Goal: Register for event/course

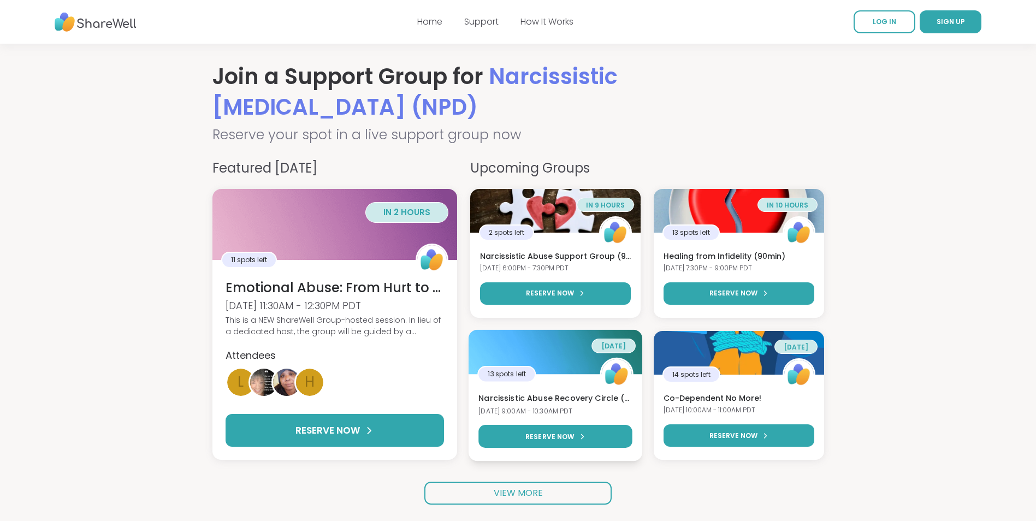
click at [565, 396] on h3 "Narcissistic Abuse Recovery Circle (90min)" at bounding box center [555, 398] width 154 height 11
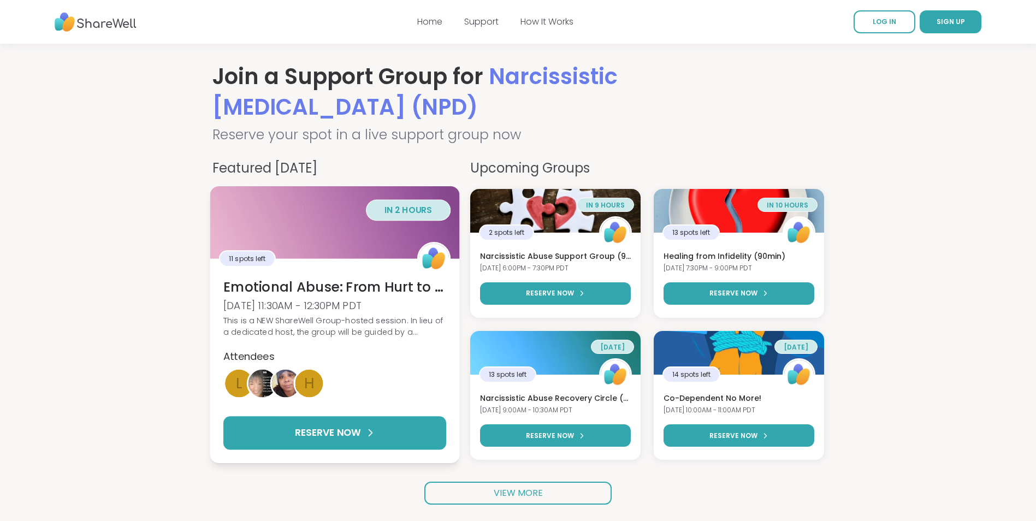
click at [411, 338] on div "This is a NEW ShareWell Group-hosted session. In lieu of a dedicated host, the …" at bounding box center [334, 326] width 223 height 23
click at [433, 248] on img at bounding box center [434, 259] width 30 height 30
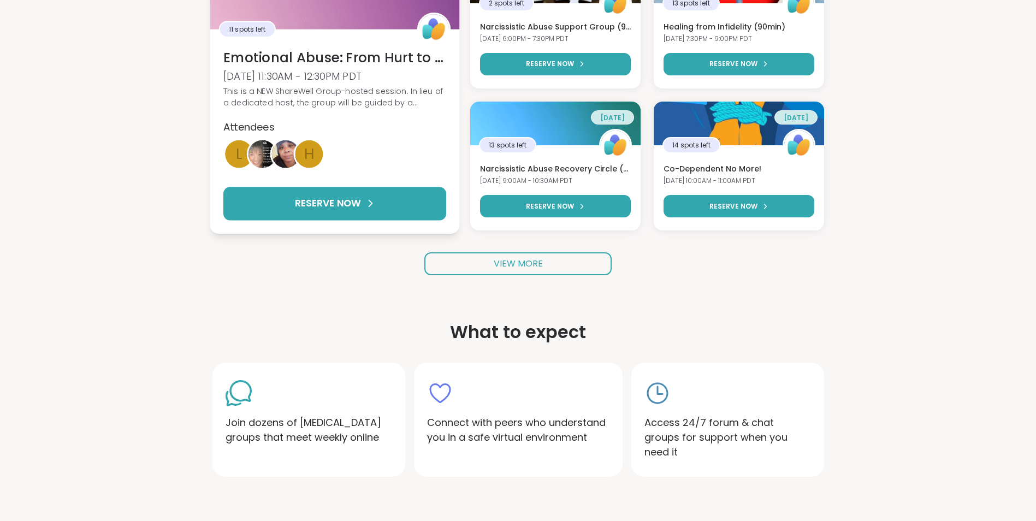
scroll to position [55, 0]
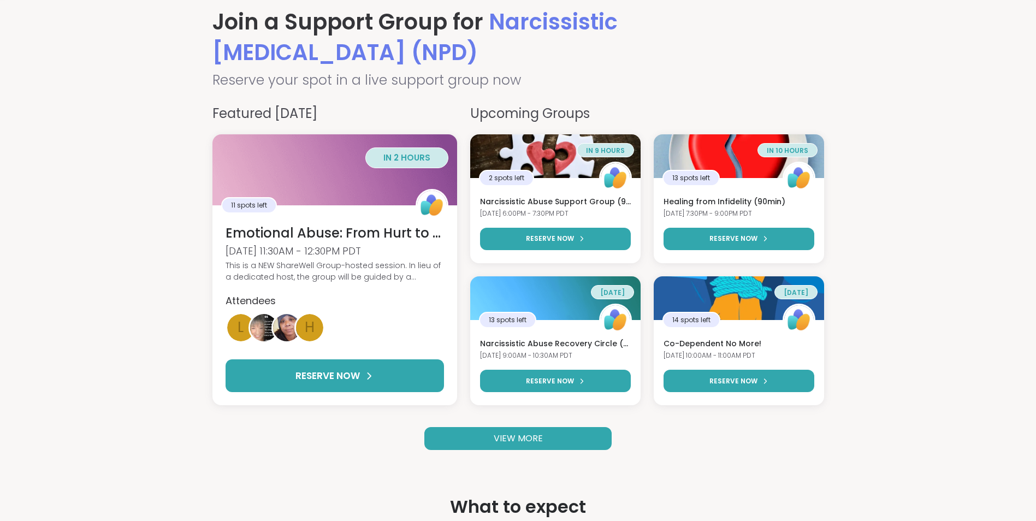
click at [507, 442] on span "VIEW MORE" at bounding box center [518, 438] width 49 height 13
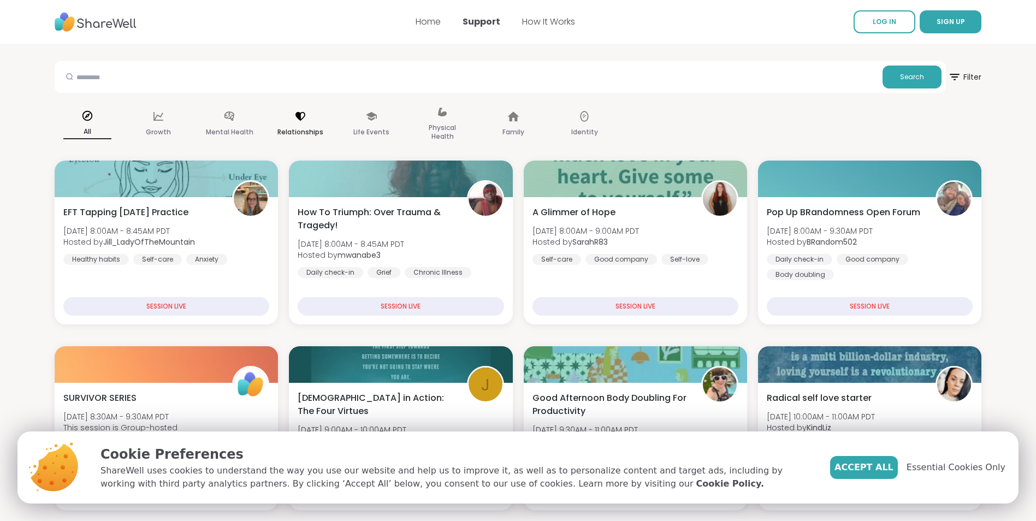
click at [296, 124] on div "Relationships" at bounding box center [301, 124] width 66 height 55
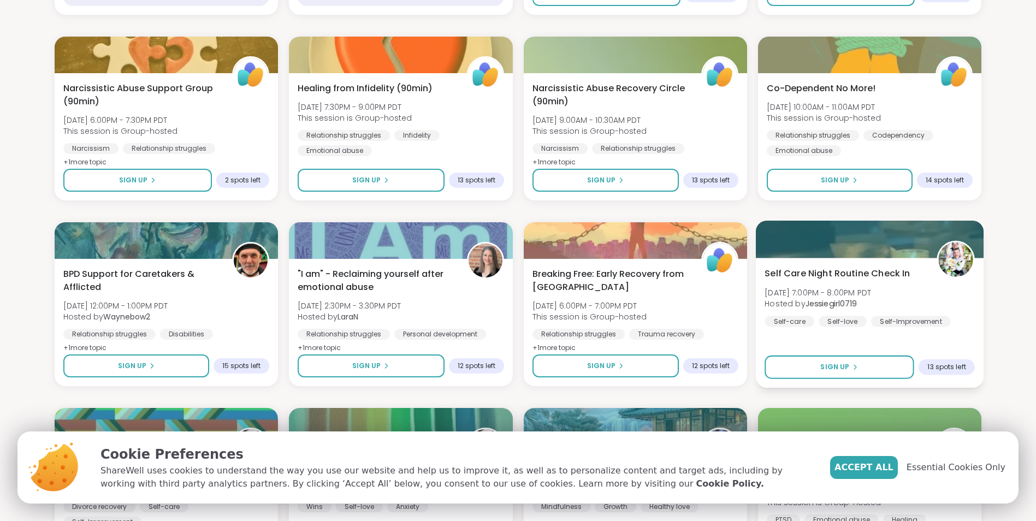
scroll to position [218, 0]
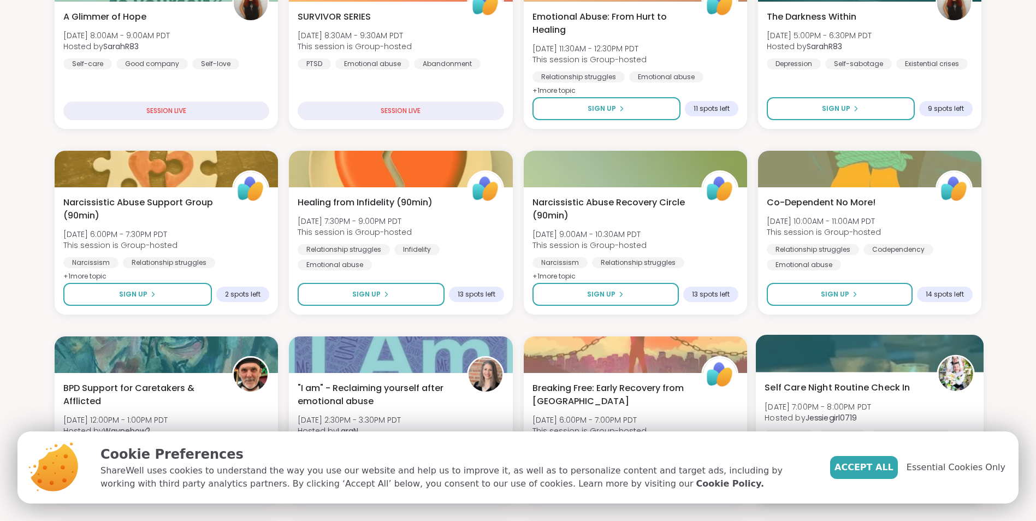
drag, startPoint x: 892, startPoint y: 470, endPoint x: 811, endPoint y: 446, distance: 83.8
click at [881, 469] on span "Accept All" at bounding box center [863, 467] width 59 height 13
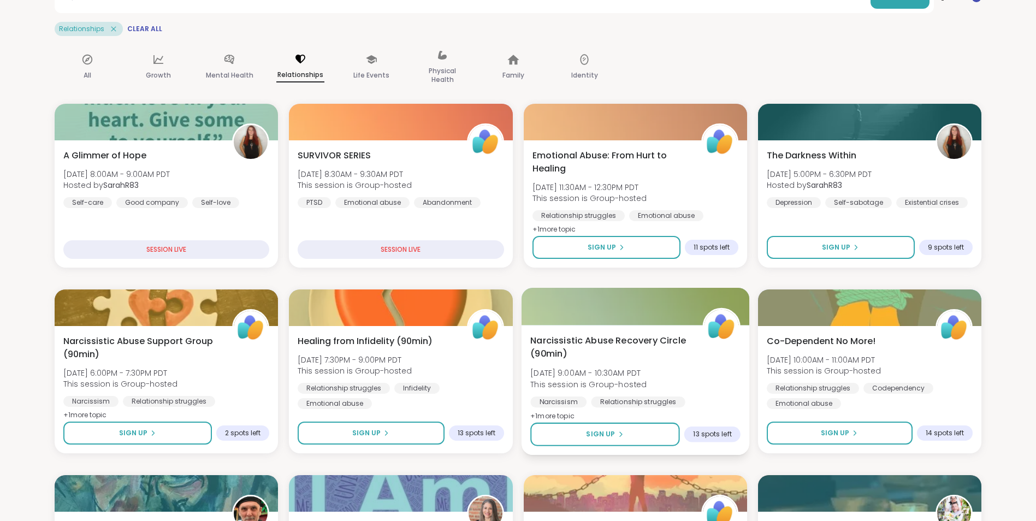
scroll to position [0, 0]
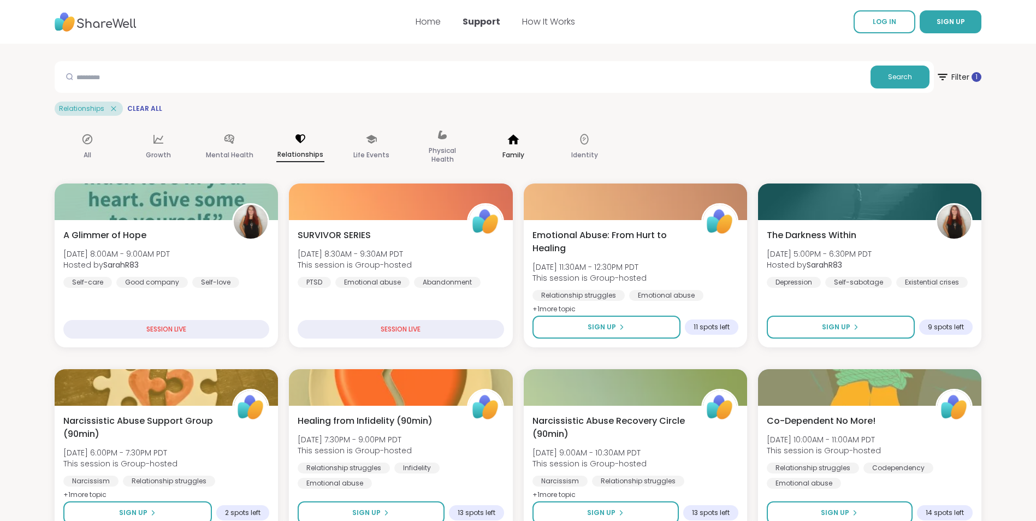
click at [523, 157] on p "Family" at bounding box center [513, 155] width 22 height 13
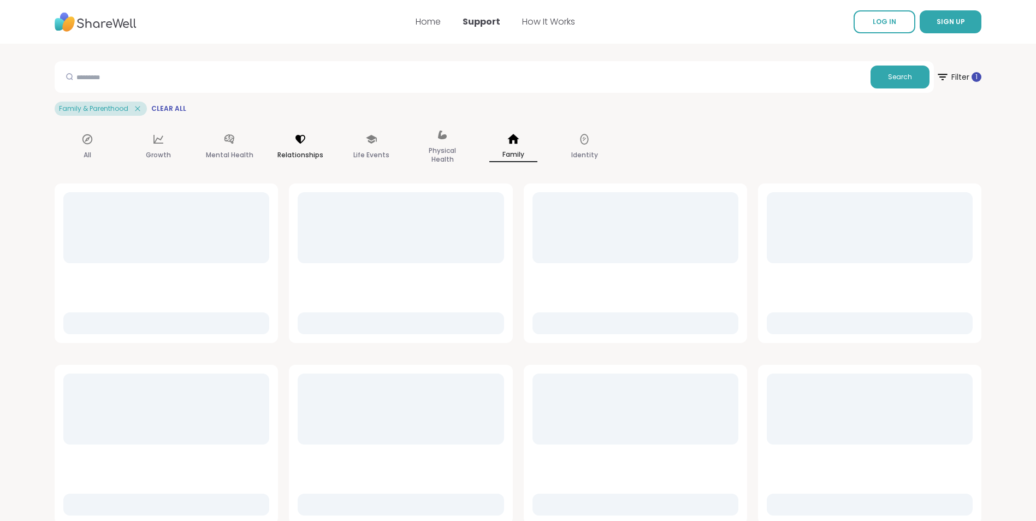
click at [288, 148] on div "Relationships" at bounding box center [301, 147] width 66 height 55
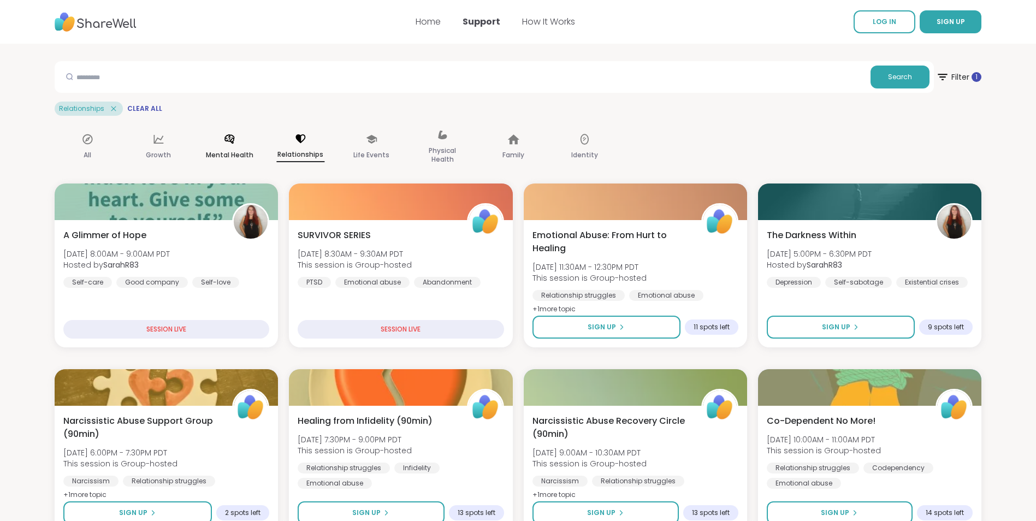
drag, startPoint x: 210, startPoint y: 150, endPoint x: 216, endPoint y: 147, distance: 6.1
click at [212, 149] on p "Mental Health" at bounding box center [230, 155] width 48 height 13
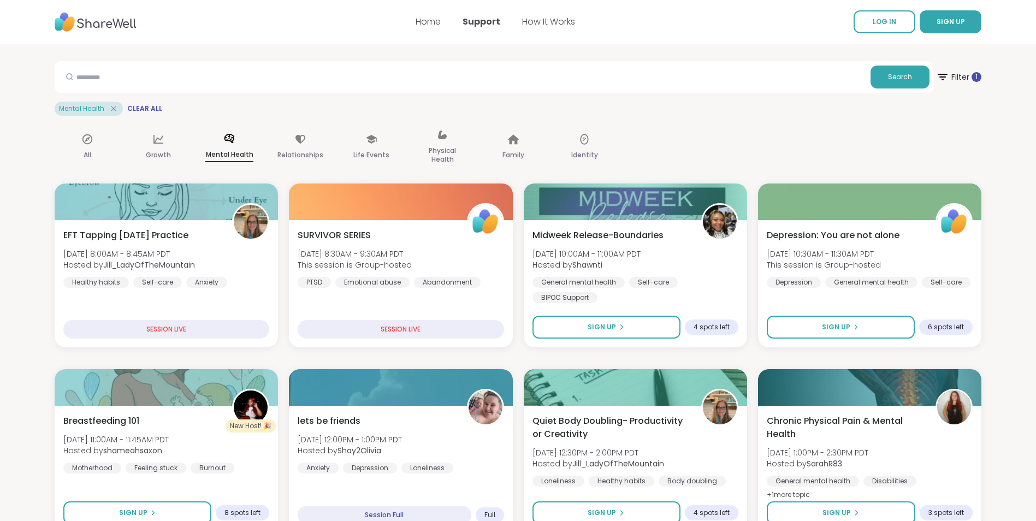
click at [662, 134] on div "All Growth Mental Health Relationships Life Events Physical Health Family Ident…" at bounding box center [518, 147] width 927 height 55
click at [444, 84] on input "text" at bounding box center [462, 77] width 807 height 22
click at [943, 29] on button "SIGN UP" at bounding box center [951, 21] width 62 height 23
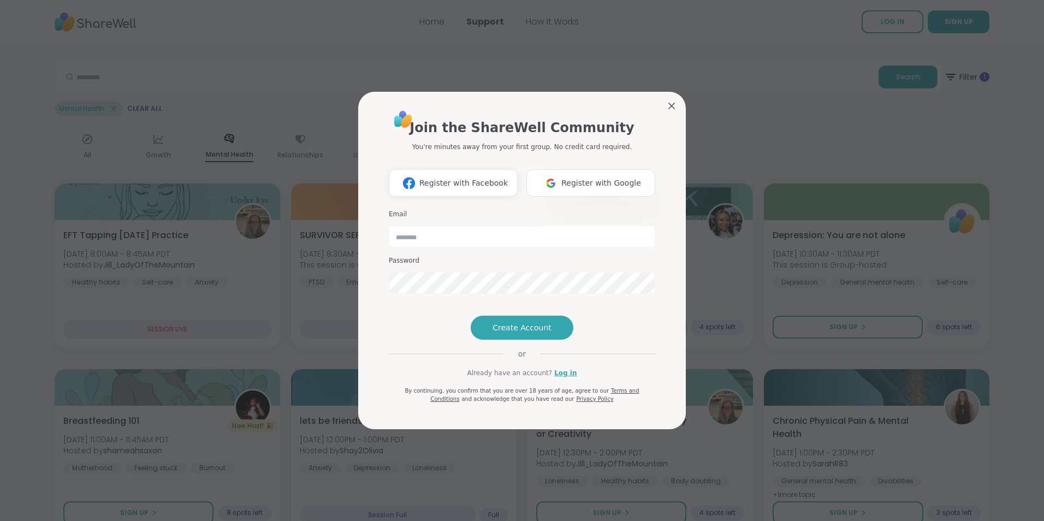
click at [588, 177] on span "Register with Google" at bounding box center [601, 182] width 80 height 11
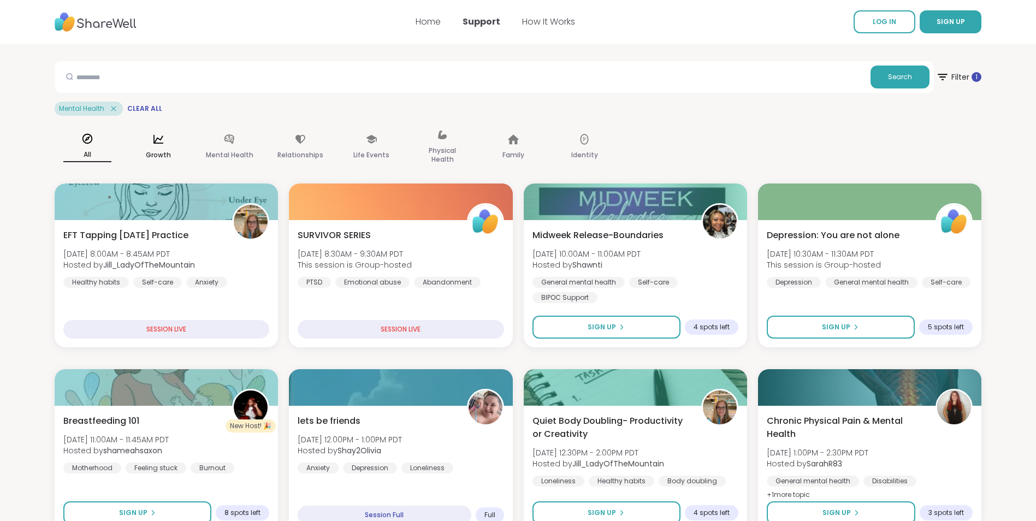
click at [171, 145] on div "Growth" at bounding box center [159, 147] width 66 height 55
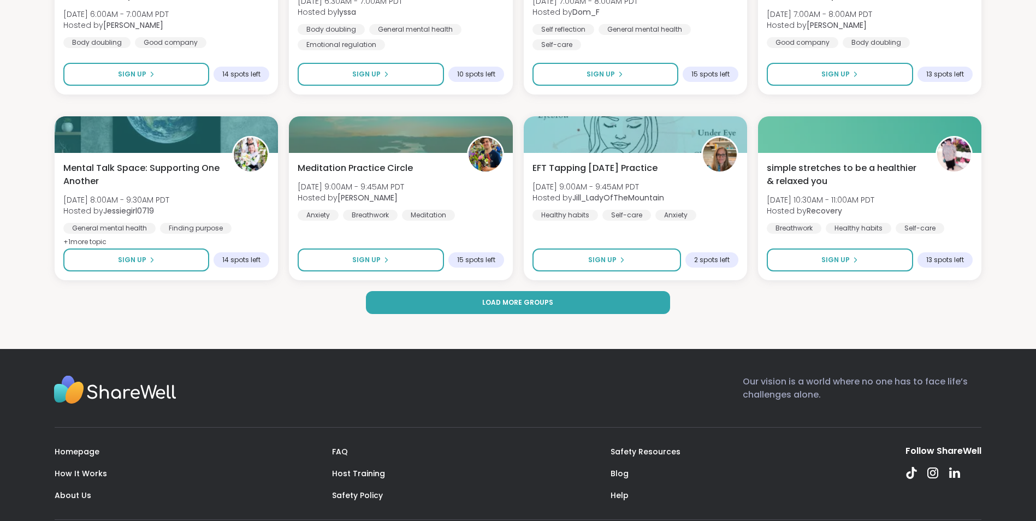
scroll to position [1444, 0]
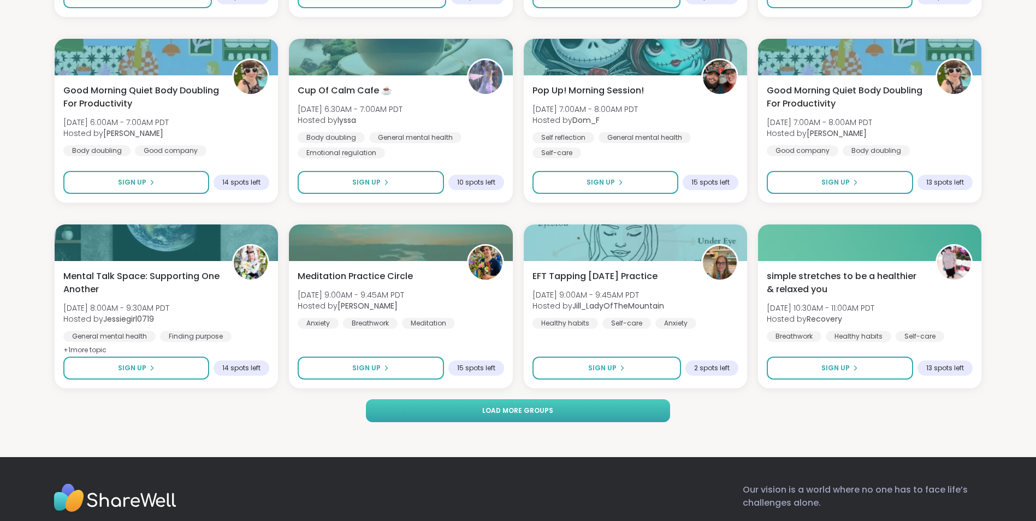
click at [517, 419] on button "Load more groups" at bounding box center [518, 410] width 305 height 23
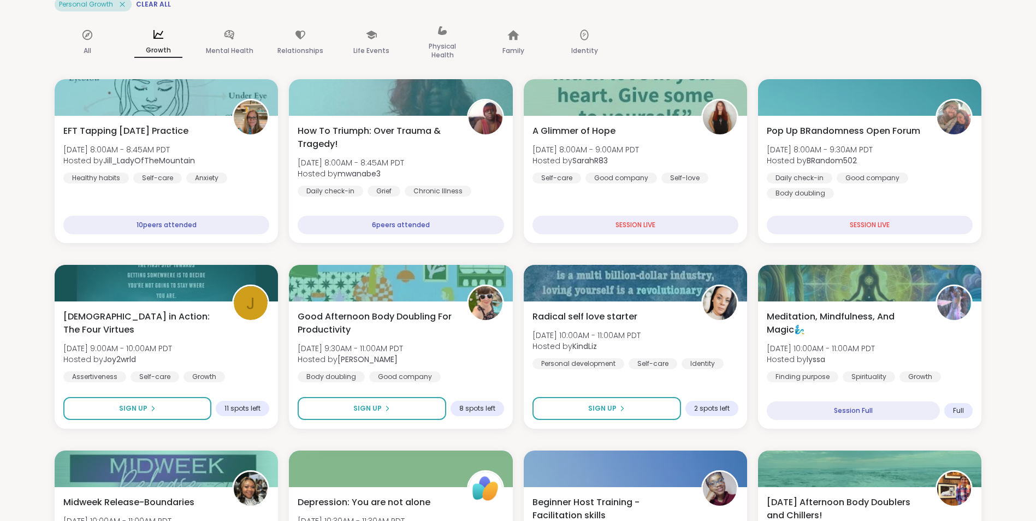
scroll to position [0, 0]
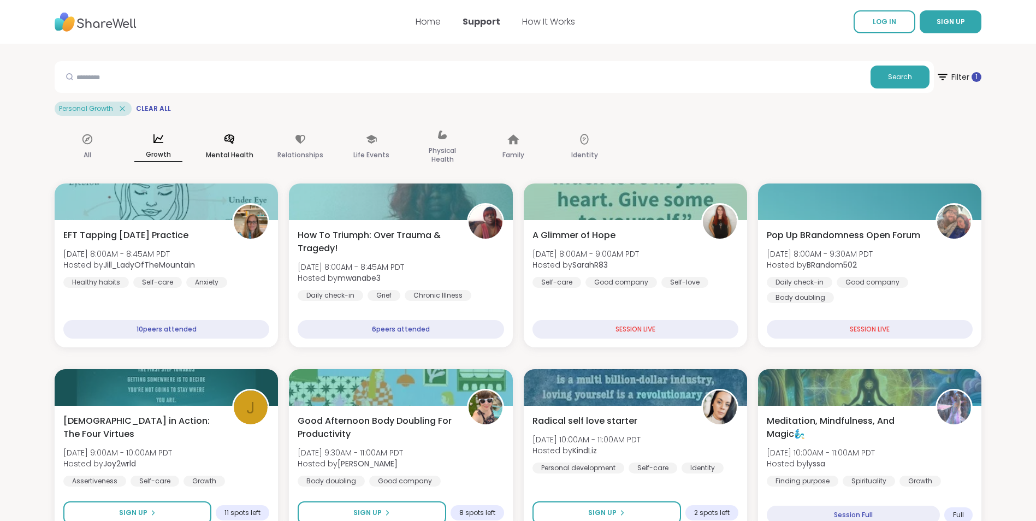
click at [238, 147] on div "Mental Health" at bounding box center [230, 147] width 66 height 55
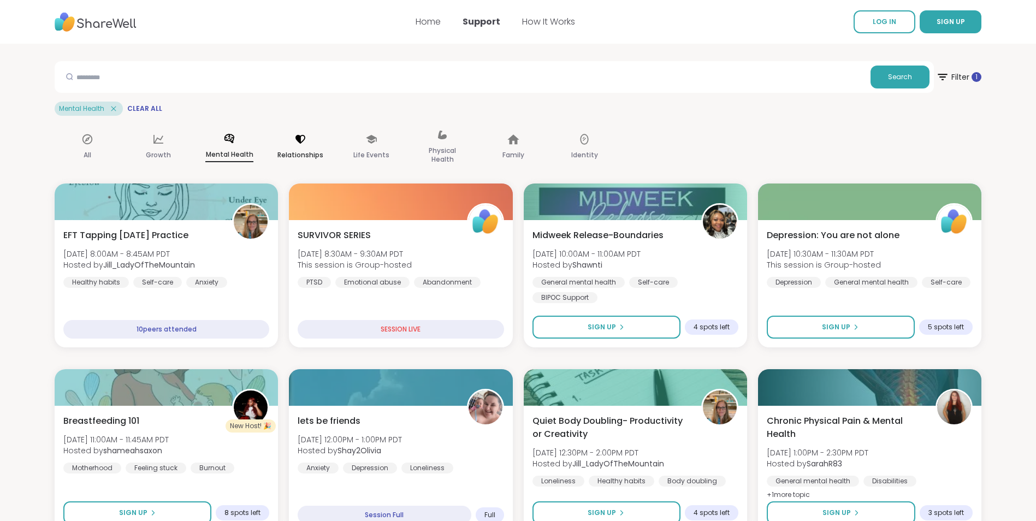
click at [298, 144] on icon at bounding box center [300, 139] width 12 height 12
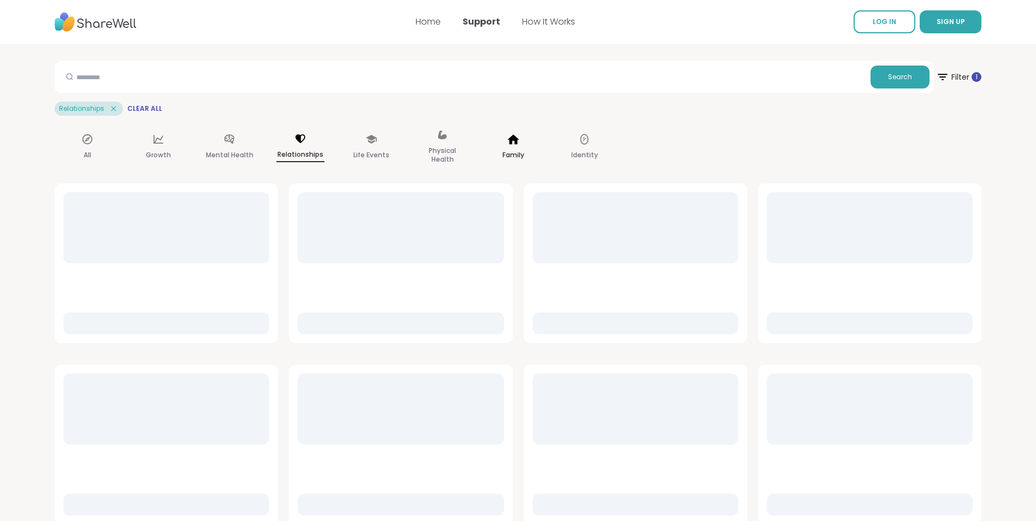
click at [514, 151] on p "Family" at bounding box center [513, 155] width 22 height 13
click at [568, 145] on div "Identity" at bounding box center [585, 147] width 66 height 55
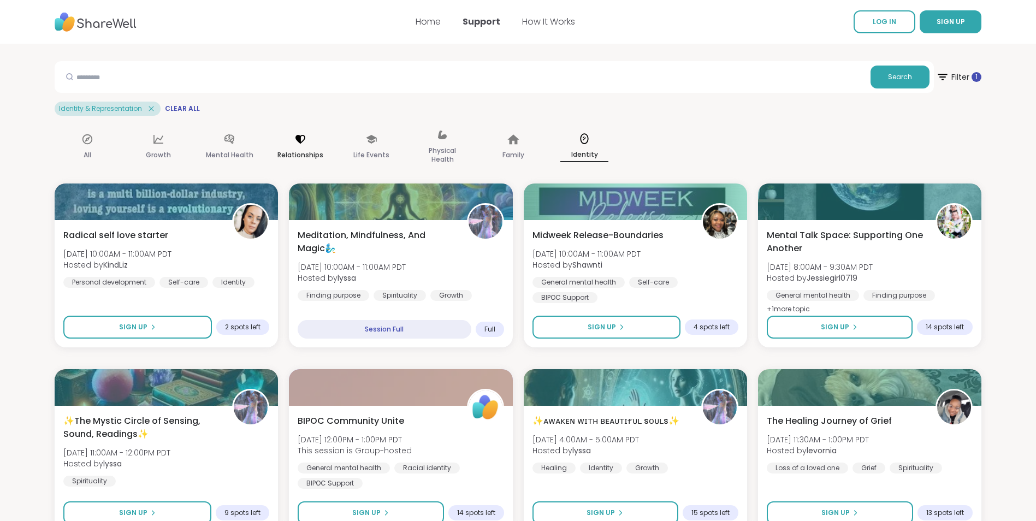
click at [297, 146] on div "Relationships" at bounding box center [301, 147] width 66 height 55
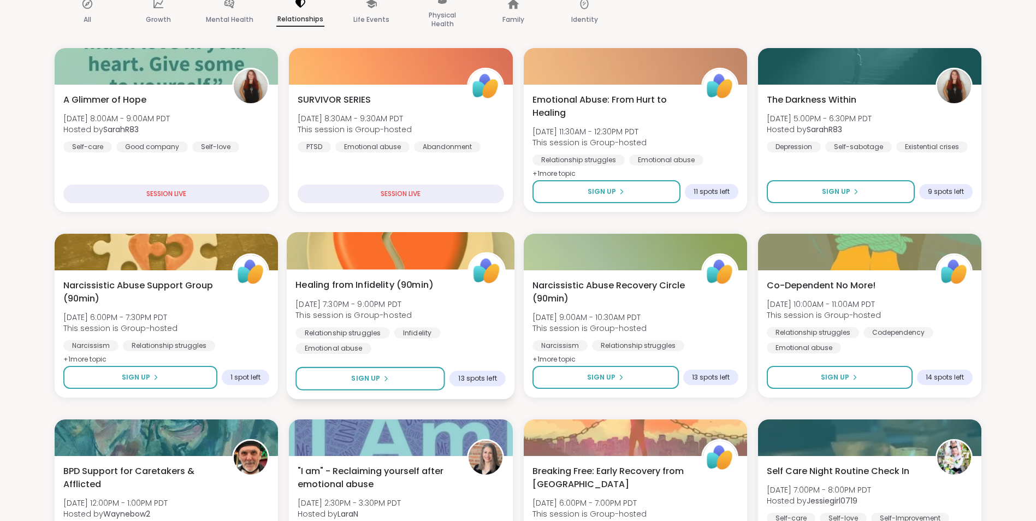
scroll to position [109, 0]
